Goal: Information Seeking & Learning: Find specific fact

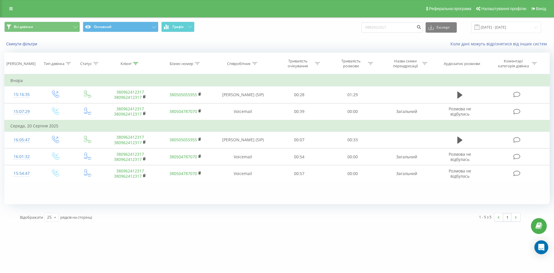
click at [12, 9] on icon at bounding box center [10, 9] width 3 height 4
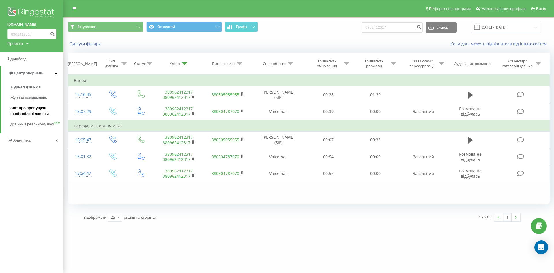
click at [30, 110] on span "Звіт про пропущені необроблені дзвінки" at bounding box center [35, 111] width 50 height 12
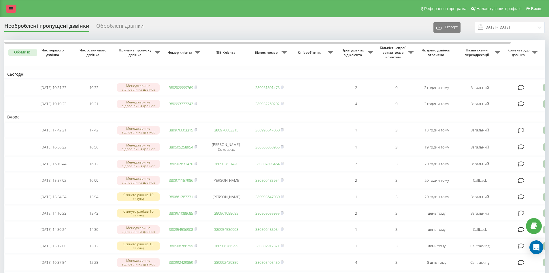
click at [12, 10] on icon at bounding box center [10, 9] width 3 height 4
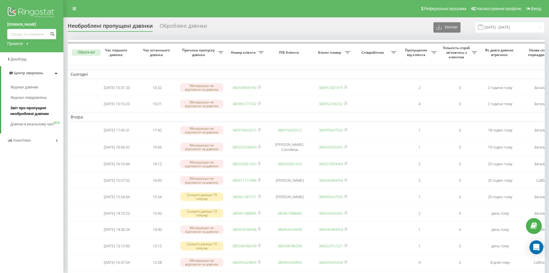
click at [27, 112] on span "Звіт про пропущені необроблені дзвінки" at bounding box center [35, 111] width 50 height 12
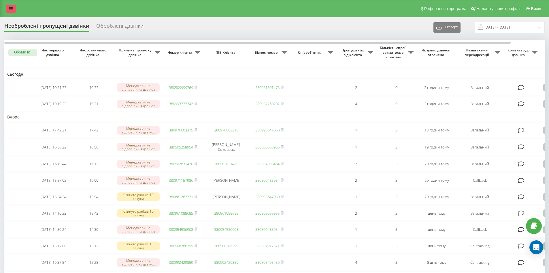
click at [13, 10] on link at bounding box center [11, 9] width 10 height 8
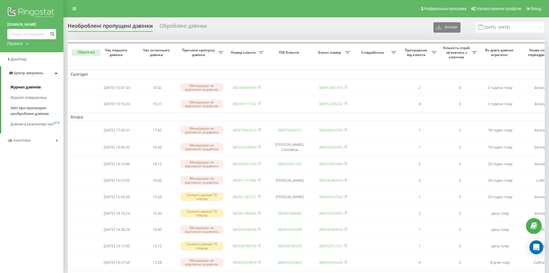
click at [21, 87] on span "Журнал дзвінків" at bounding box center [25, 87] width 31 height 6
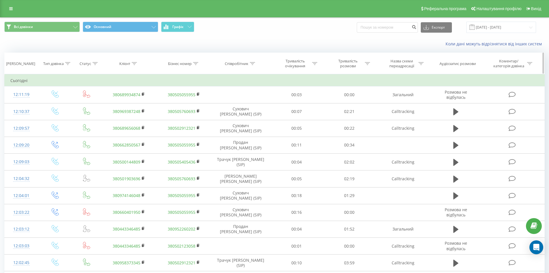
click at [252, 63] on icon at bounding box center [252, 63] width 5 height 3
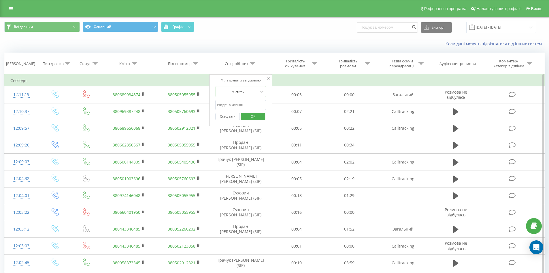
click at [260, 106] on input "text" at bounding box center [240, 105] width 51 height 10
type input "сухович"
click at [249, 119] on span "OK" at bounding box center [253, 116] width 16 height 9
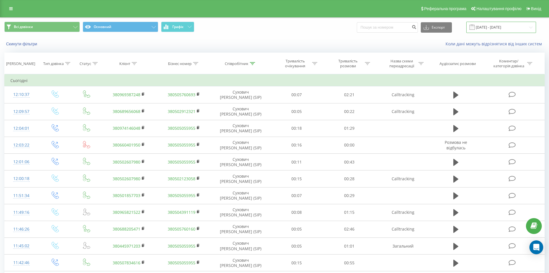
click at [496, 28] on input "[DATE] - [DATE]" at bounding box center [502, 27] width 70 height 11
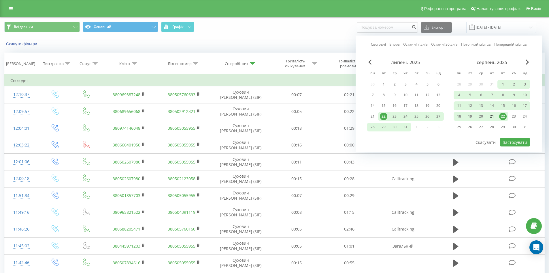
click at [494, 116] on div "21" at bounding box center [492, 115] width 7 height 7
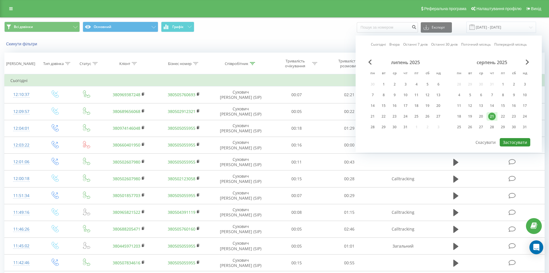
click at [520, 145] on button "Застосувати" at bounding box center [515, 142] width 31 height 8
type input "21.08.2025 - 21.08.2025"
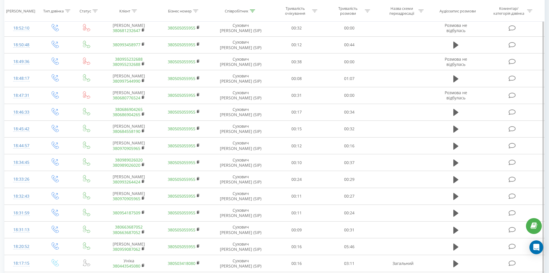
scroll to position [255, 0]
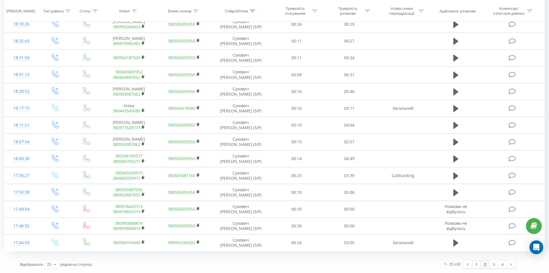
click at [485, 265] on link "2" at bounding box center [485, 264] width 9 height 8
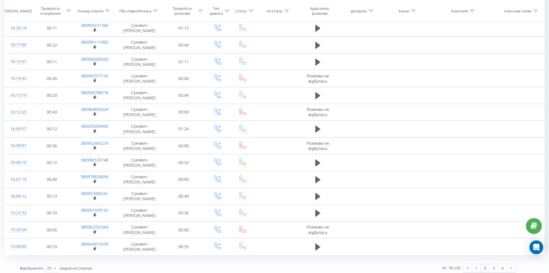
scroll to position [259, 0]
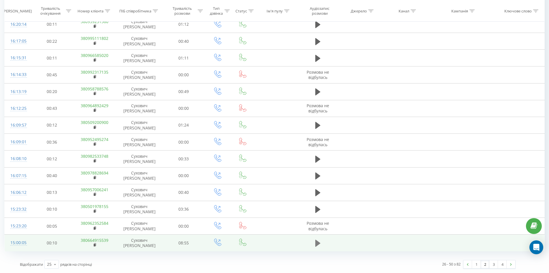
click at [317, 243] on icon at bounding box center [318, 242] width 5 height 7
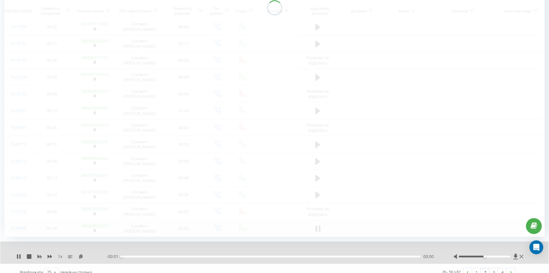
scroll to position [281, 0]
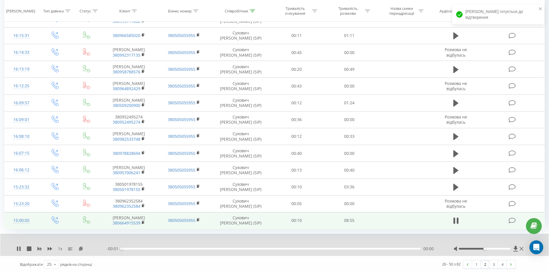
click at [125, 249] on div "00:00" at bounding box center [270, 248] width 299 height 2
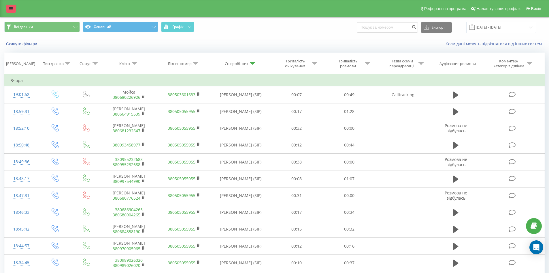
click at [8, 8] on link at bounding box center [11, 9] width 10 height 8
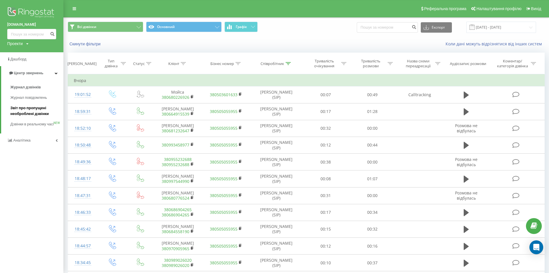
click at [26, 112] on span "Звіт про пропущені необроблені дзвінки" at bounding box center [35, 111] width 50 height 12
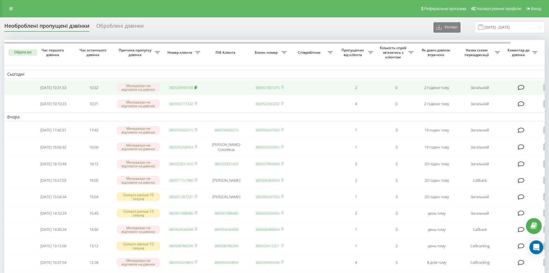
click at [196, 87] on rect at bounding box center [196, 87] width 2 height 3
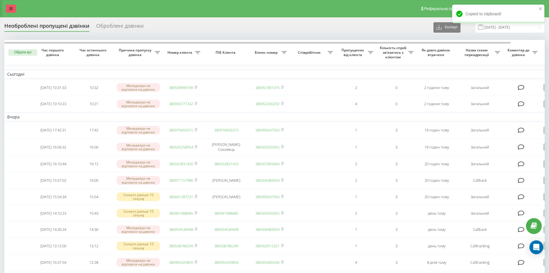
click at [8, 8] on link at bounding box center [11, 9] width 10 height 8
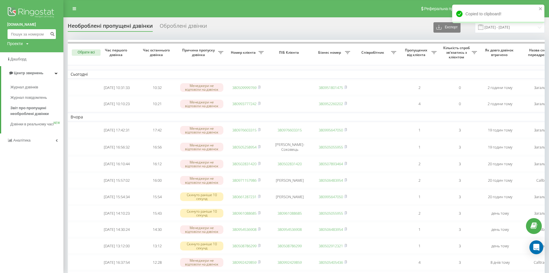
click at [25, 36] on input at bounding box center [31, 34] width 49 height 10
paste input "380509999769"
type input "380509999769"
click at [51, 37] on button "submit" at bounding box center [52, 34] width 8 height 10
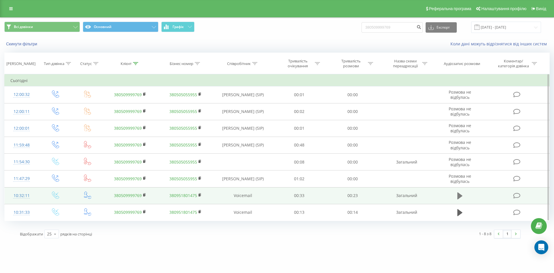
click at [457, 196] on icon at bounding box center [459, 196] width 5 height 8
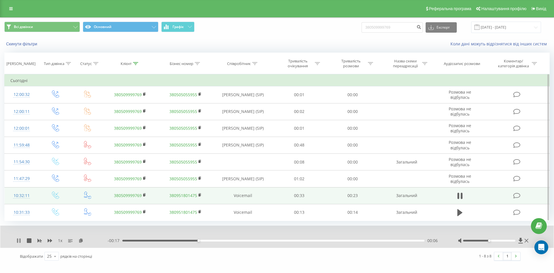
click at [18, 240] on icon at bounding box center [17, 240] width 1 height 5
click at [11, 9] on icon at bounding box center [10, 9] width 3 height 4
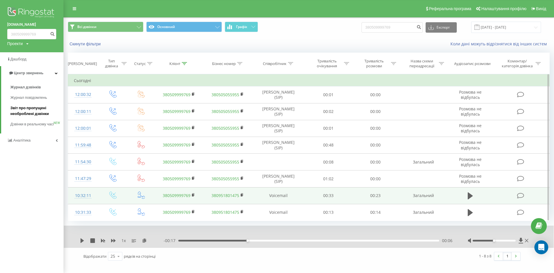
click at [39, 110] on span "Звіт про пропущені необроблені дзвінки" at bounding box center [35, 111] width 50 height 12
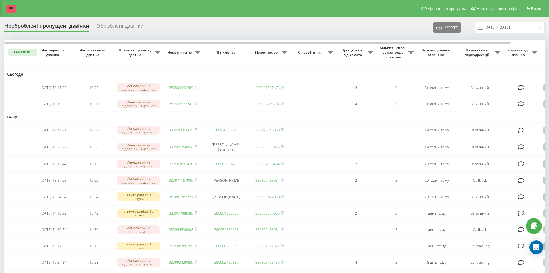
click at [11, 7] on icon at bounding box center [10, 9] width 3 height 4
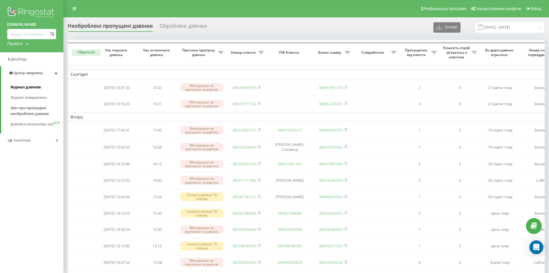
click at [23, 85] on span "Журнал дзвінків" at bounding box center [25, 87] width 31 height 6
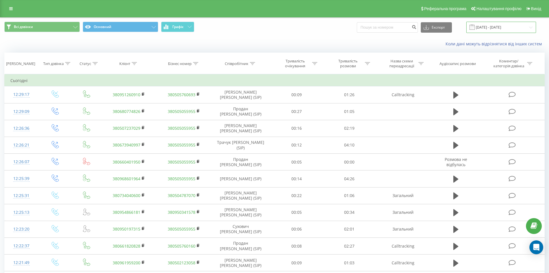
click at [488, 27] on input "[DATE] - [DATE]" at bounding box center [502, 27] width 70 height 11
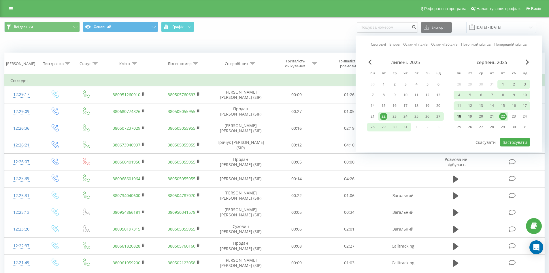
click at [462, 116] on div "18" at bounding box center [459, 115] width 7 height 7
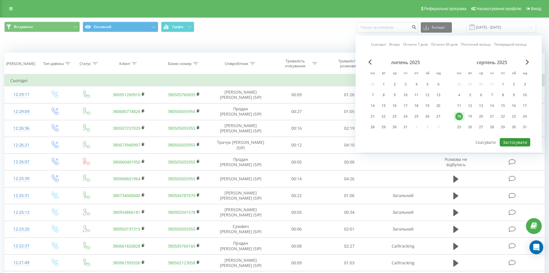
click at [520, 144] on button "Застосувати" at bounding box center [515, 142] width 31 height 8
type input "[DATE] - [DATE]"
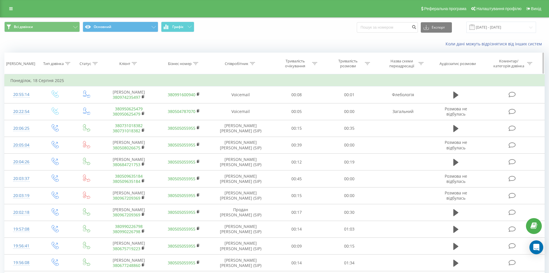
click at [251, 65] on icon at bounding box center [252, 63] width 5 height 3
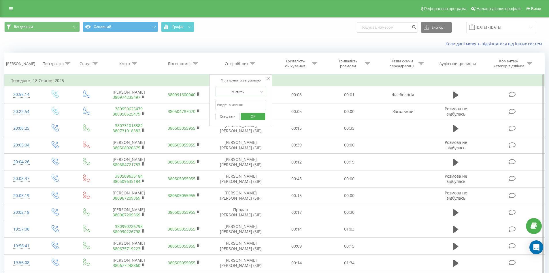
click at [246, 102] on input "text" at bounding box center [240, 105] width 51 height 10
type input "сухович"
click at [255, 116] on span "OK" at bounding box center [253, 116] width 16 height 9
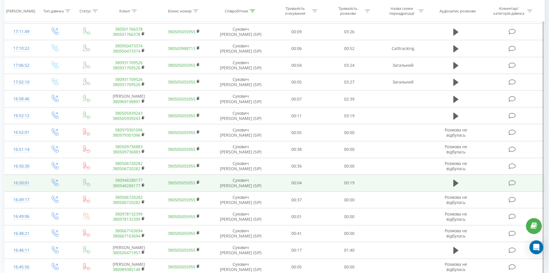
scroll to position [255, 0]
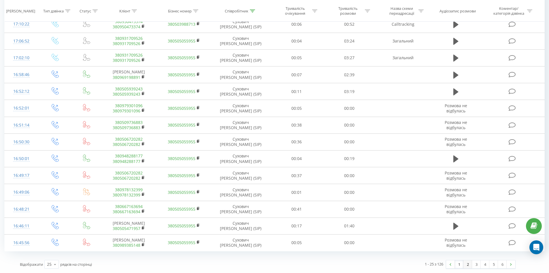
click at [470, 264] on link "2" at bounding box center [468, 264] width 9 height 8
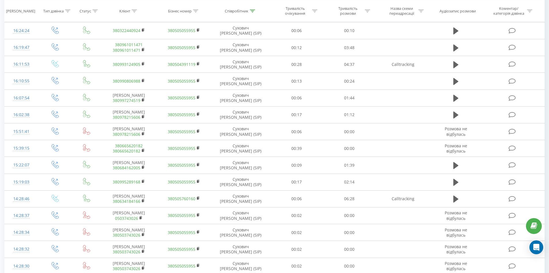
scroll to position [197, 0]
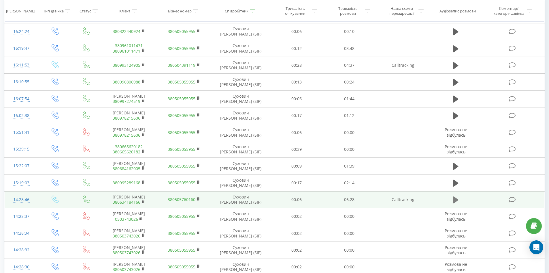
click at [456, 203] on icon at bounding box center [456, 199] width 5 height 7
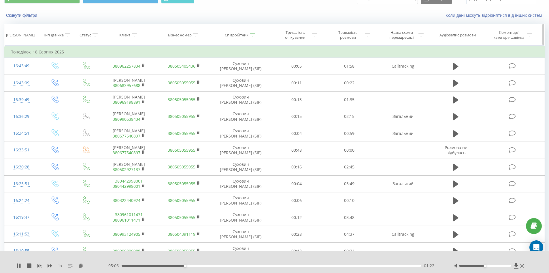
scroll to position [0, 0]
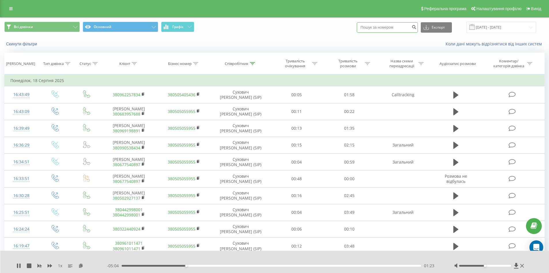
click at [375, 28] on input at bounding box center [387, 27] width 61 height 10
paste input "0979339970"
type input "0979339970"
click at [417, 27] on icon "submit" at bounding box center [414, 26] width 5 height 3
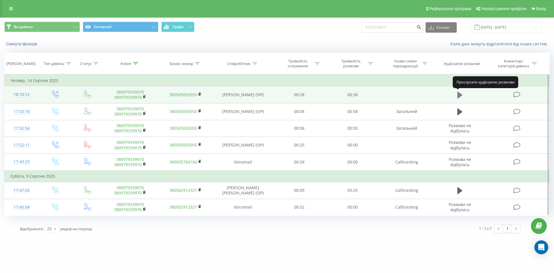
click at [457, 97] on button at bounding box center [459, 95] width 9 height 9
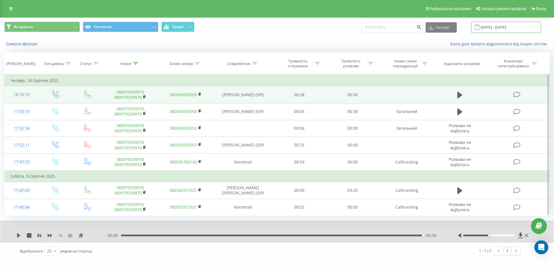
click at [497, 27] on input "22.05.2025 - 22.08.2025" at bounding box center [506, 27] width 70 height 11
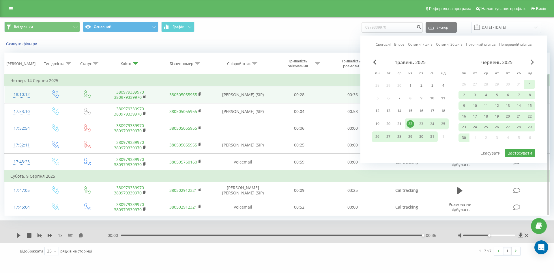
click at [531, 63] on span "Next Month" at bounding box center [531, 61] width 3 height 5
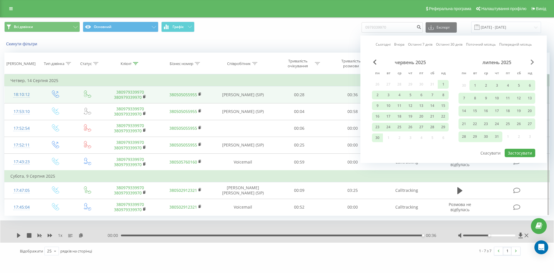
click at [531, 63] on span "Next Month" at bounding box center [531, 61] width 3 height 5
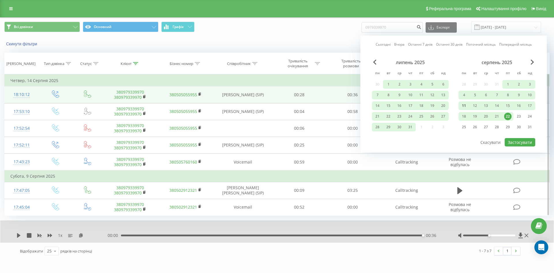
click at [463, 105] on div "11" at bounding box center [463, 105] width 7 height 7
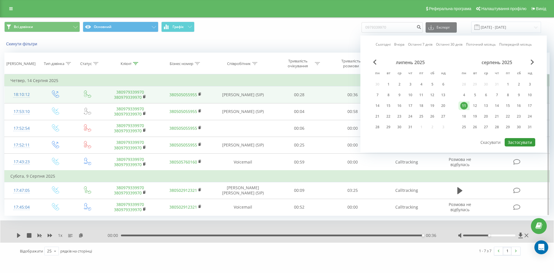
click at [519, 141] on button "Застосувати" at bounding box center [519, 142] width 31 height 8
type input "11.08.2025 - 11.08.2025"
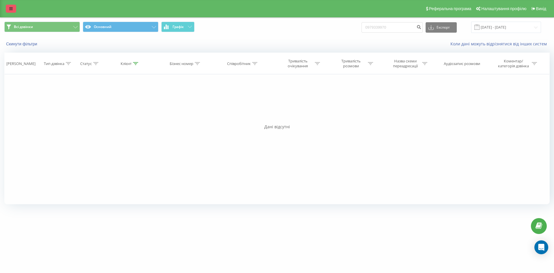
click at [13, 7] on link at bounding box center [11, 9] width 10 height 8
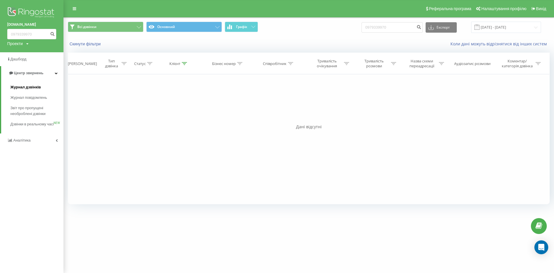
click at [25, 88] on span "Журнал дзвінків" at bounding box center [25, 87] width 31 height 6
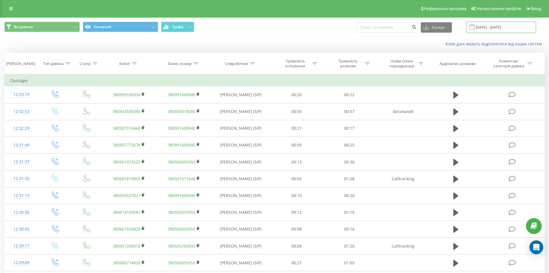
click at [487, 29] on input "[DATE] - [DATE]" at bounding box center [502, 27] width 70 height 11
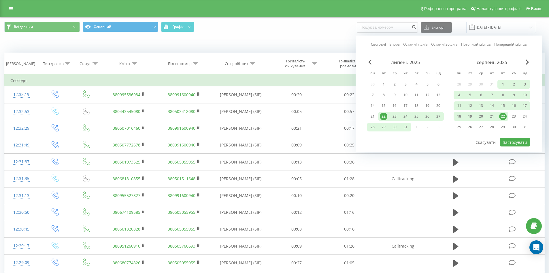
click at [461, 106] on div "11" at bounding box center [459, 105] width 7 height 7
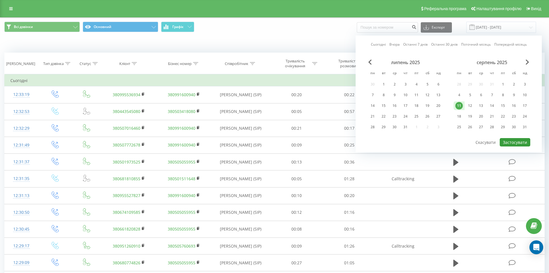
click at [519, 142] on button "Застосувати" at bounding box center [515, 142] width 31 height 8
type input "11.08.2025 - 11.08.2025"
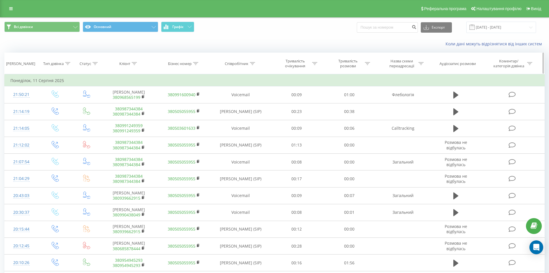
click at [254, 62] on icon at bounding box center [252, 63] width 5 height 3
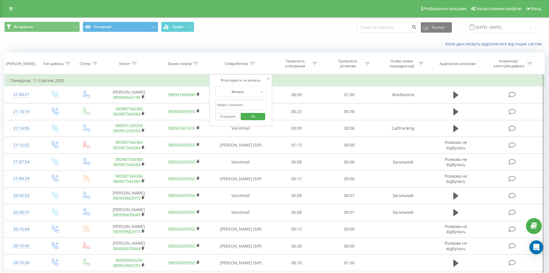
drag, startPoint x: 251, startPoint y: 100, endPoint x: 252, endPoint y: 104, distance: 3.5
click at [252, 104] on input "text" at bounding box center [240, 105] width 51 height 10
type input "сухович"
click at [253, 115] on span "OK" at bounding box center [253, 116] width 16 height 9
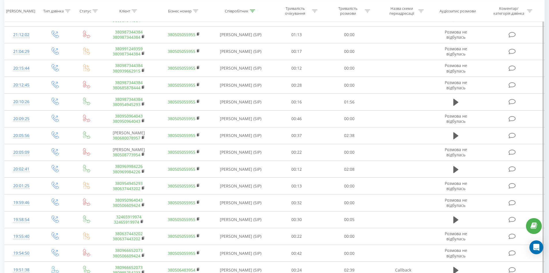
scroll to position [255, 0]
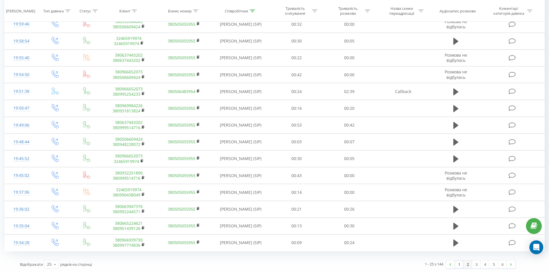
click at [468, 263] on link "2" at bounding box center [468, 264] width 9 height 8
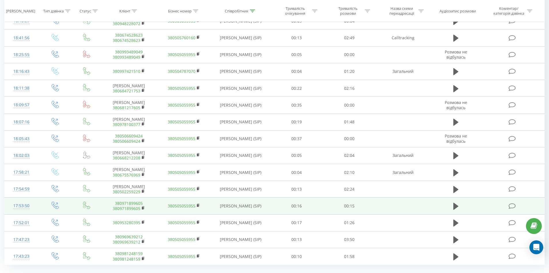
scroll to position [259, 0]
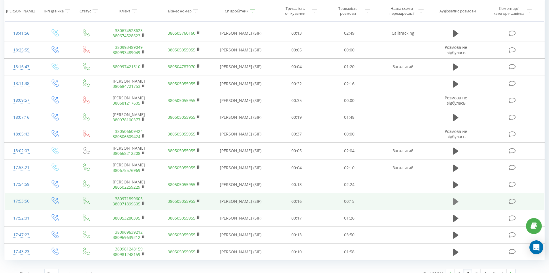
click at [456, 198] on icon at bounding box center [456, 201] width 5 height 7
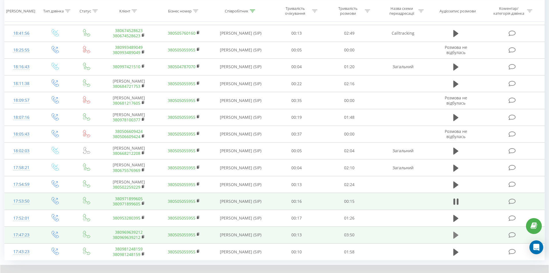
click at [453, 230] on button at bounding box center [456, 234] width 9 height 9
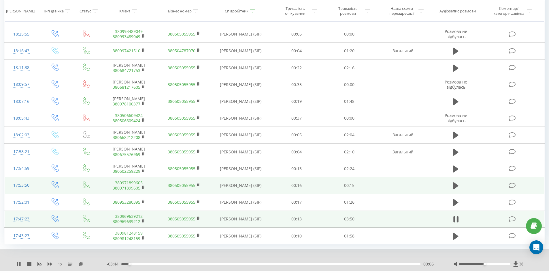
scroll to position [281, 0]
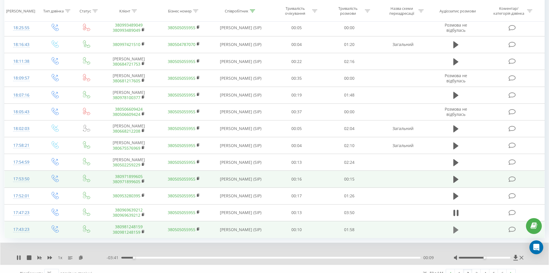
click at [458, 226] on icon at bounding box center [456, 230] width 5 height 8
click at [477, 269] on link "3" at bounding box center [476, 273] width 9 height 8
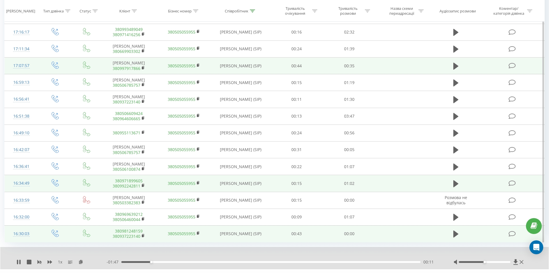
scroll to position [286, 0]
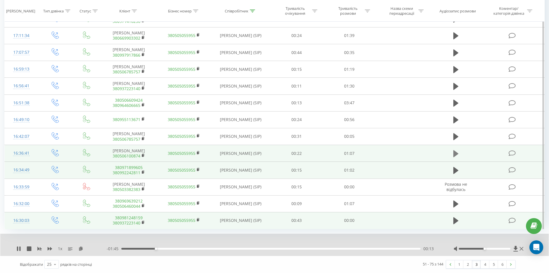
click at [457, 154] on icon at bounding box center [456, 153] width 5 height 7
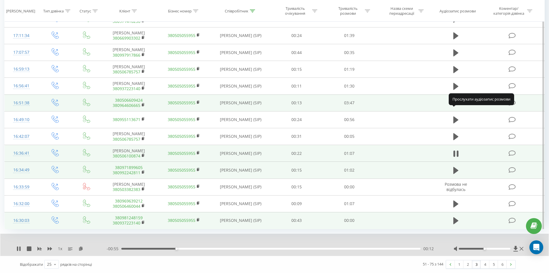
click at [454, 103] on icon at bounding box center [456, 103] width 5 height 8
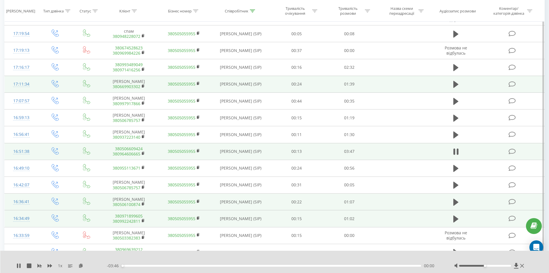
scroll to position [228, 0]
click at [142, 88] on rect at bounding box center [143, 86] width 2 height 3
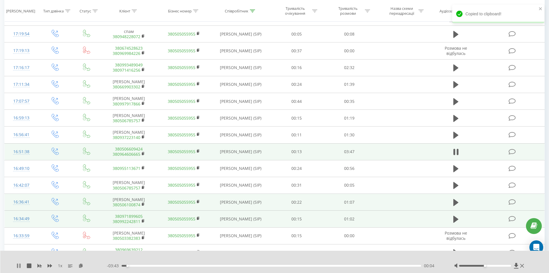
click at [20, 265] on icon at bounding box center [19, 265] width 1 height 5
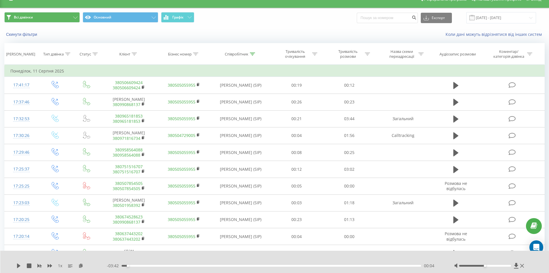
scroll to position [0, 0]
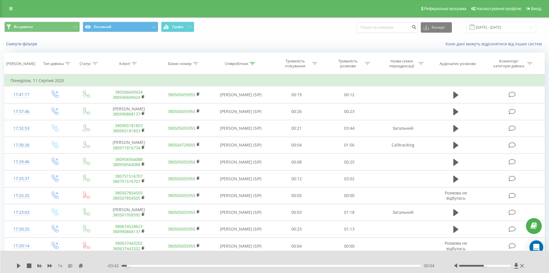
click at [7, 9] on link at bounding box center [11, 9] width 10 height 8
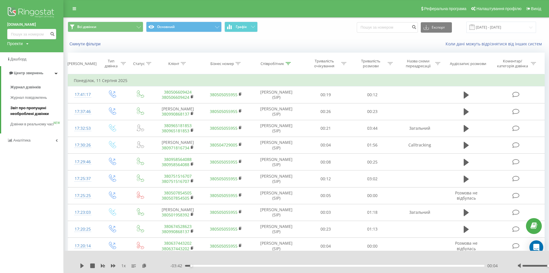
click at [20, 111] on span "Звіт про пропущені необроблені дзвінки" at bounding box center [35, 111] width 50 height 12
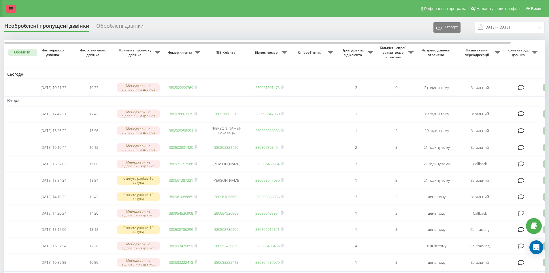
click at [9, 11] on link at bounding box center [11, 9] width 10 height 8
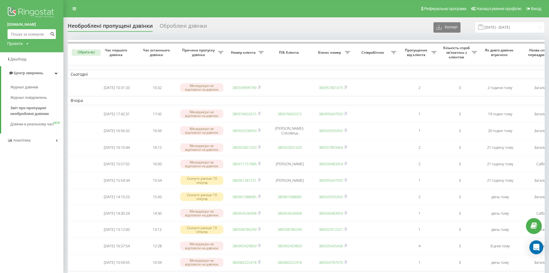
click at [7, 33] on input at bounding box center [31, 34] width 49 height 10
paste input "0505194723"
type input "0505194723"
click at [53, 31] on icon "submit" at bounding box center [52, 32] width 5 height 3
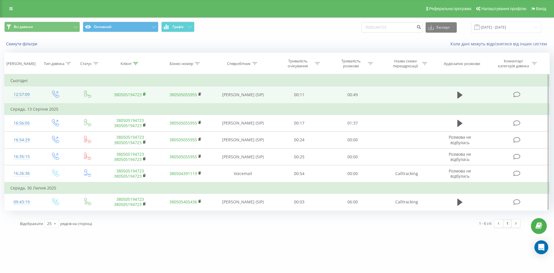
click at [142, 94] on td "380505194723" at bounding box center [129, 94] width 55 height 17
click at [144, 94] on rect at bounding box center [144, 94] width 2 height 3
